Goal: Browse casually: Explore the website without a specific task or goal

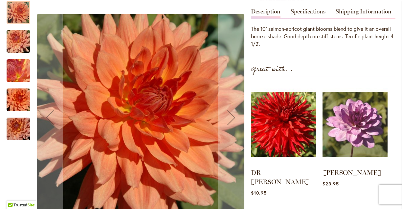
scroll to position [211, 0]
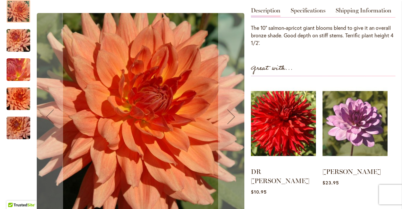
click at [21, 115] on img "Baarn Bounty" at bounding box center [18, 127] width 47 height 31
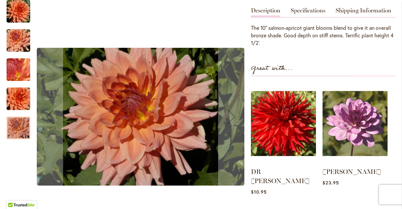
click at [20, 89] on img "Baarn Bounty" at bounding box center [18, 98] width 47 height 31
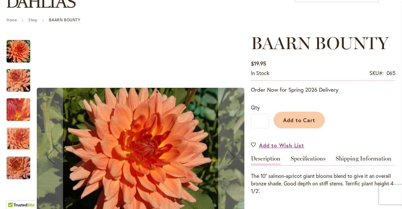
scroll to position [0, 0]
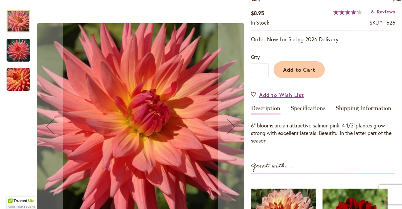
scroll to position [136, 0]
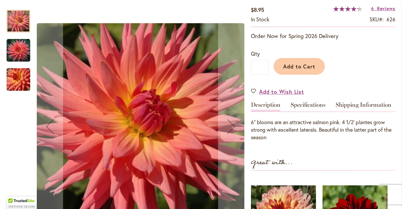
click at [16, 47] on img "BROOKSIDE CHERI" at bounding box center [19, 51] width 24 height 24
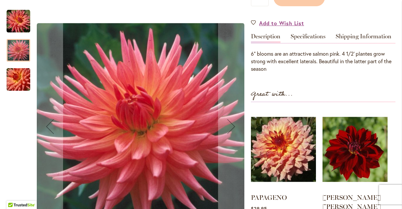
scroll to position [260, 0]
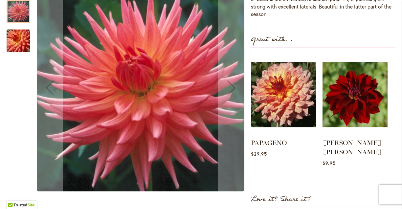
click at [23, 37] on img "BROOKSIDE CHERI" at bounding box center [18, 40] width 47 height 31
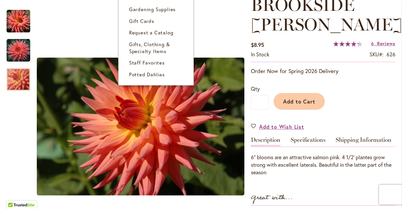
scroll to position [0, 0]
